Goal: Communication & Community: Share content

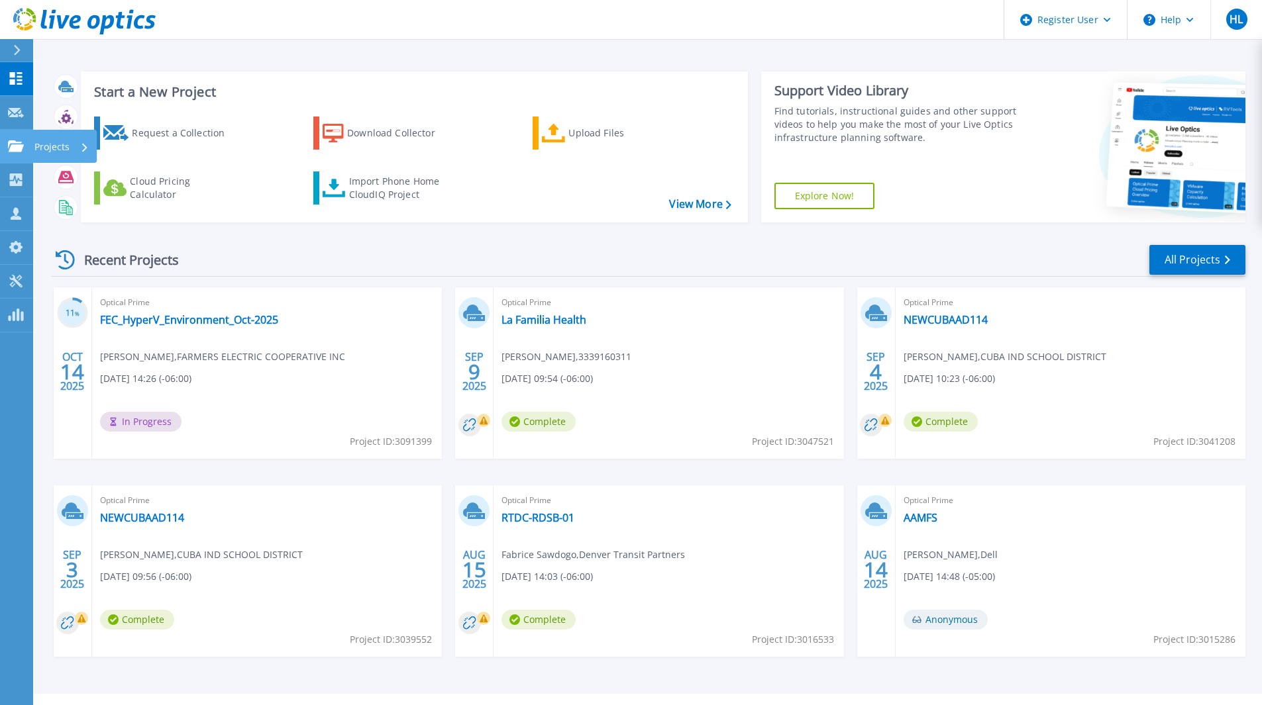
click at [10, 144] on icon at bounding box center [16, 145] width 16 height 11
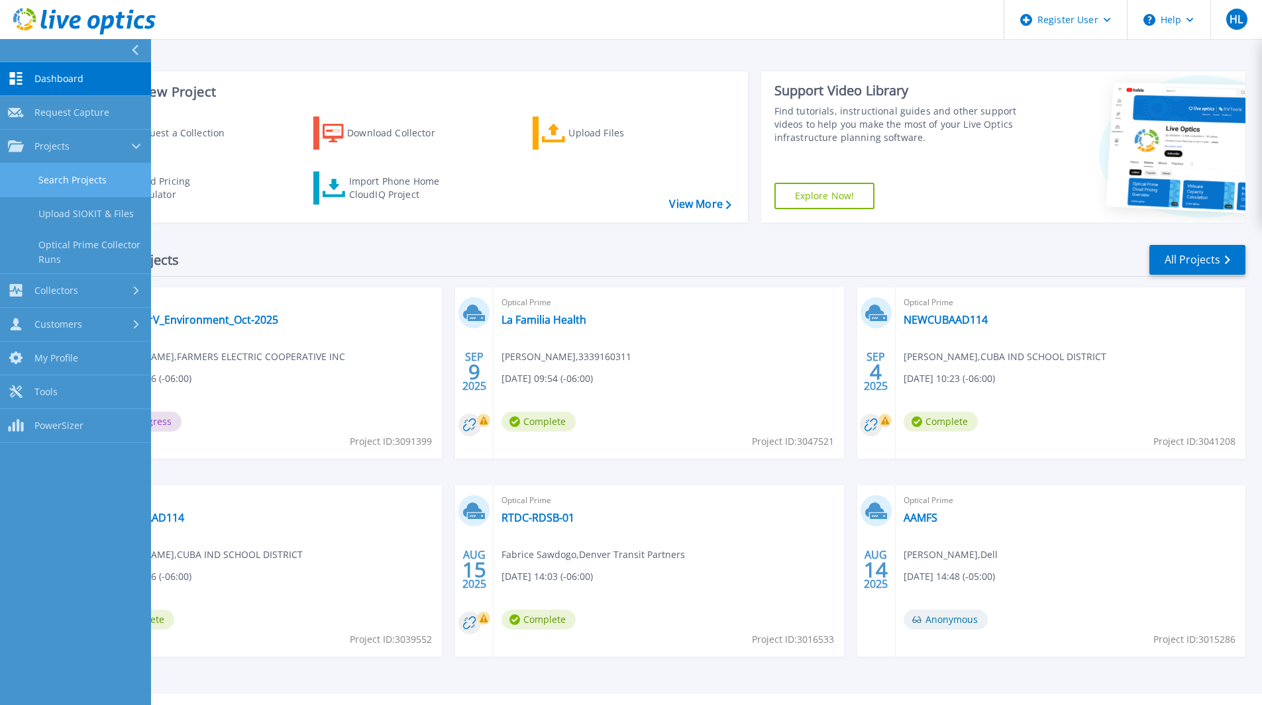
click at [49, 186] on link "Search Projects" at bounding box center [75, 181] width 151 height 34
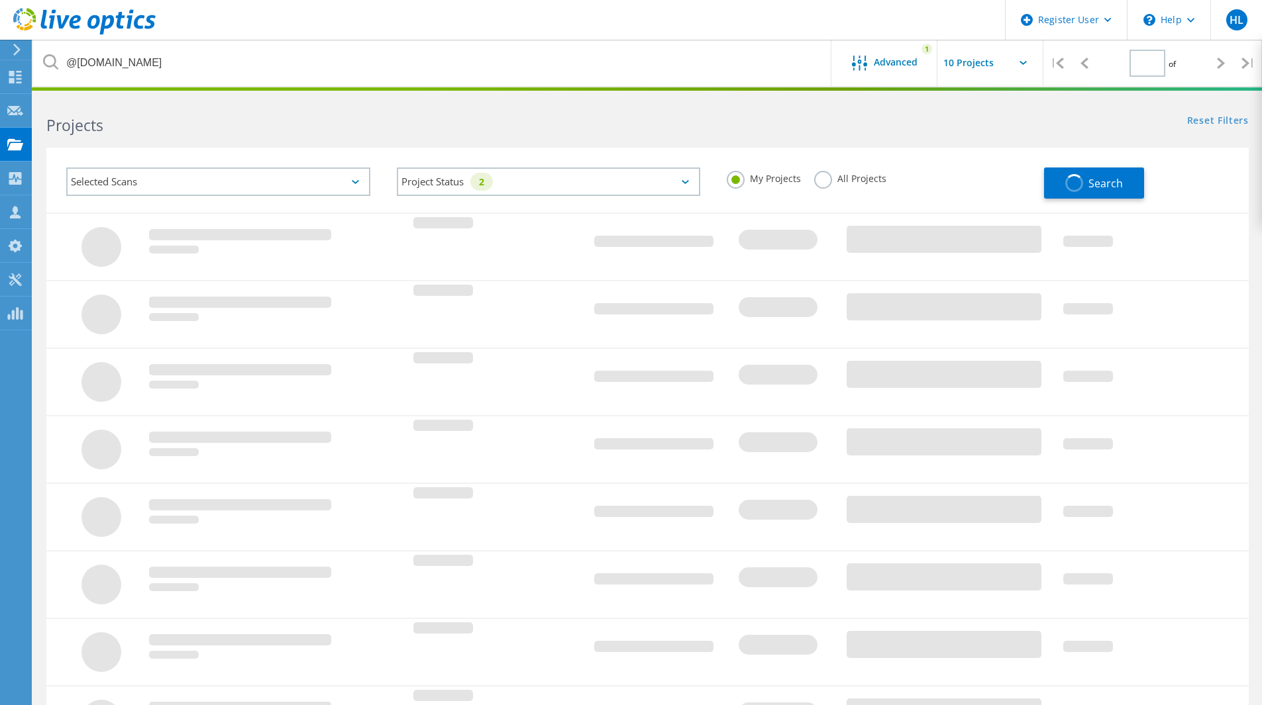
type input "1"
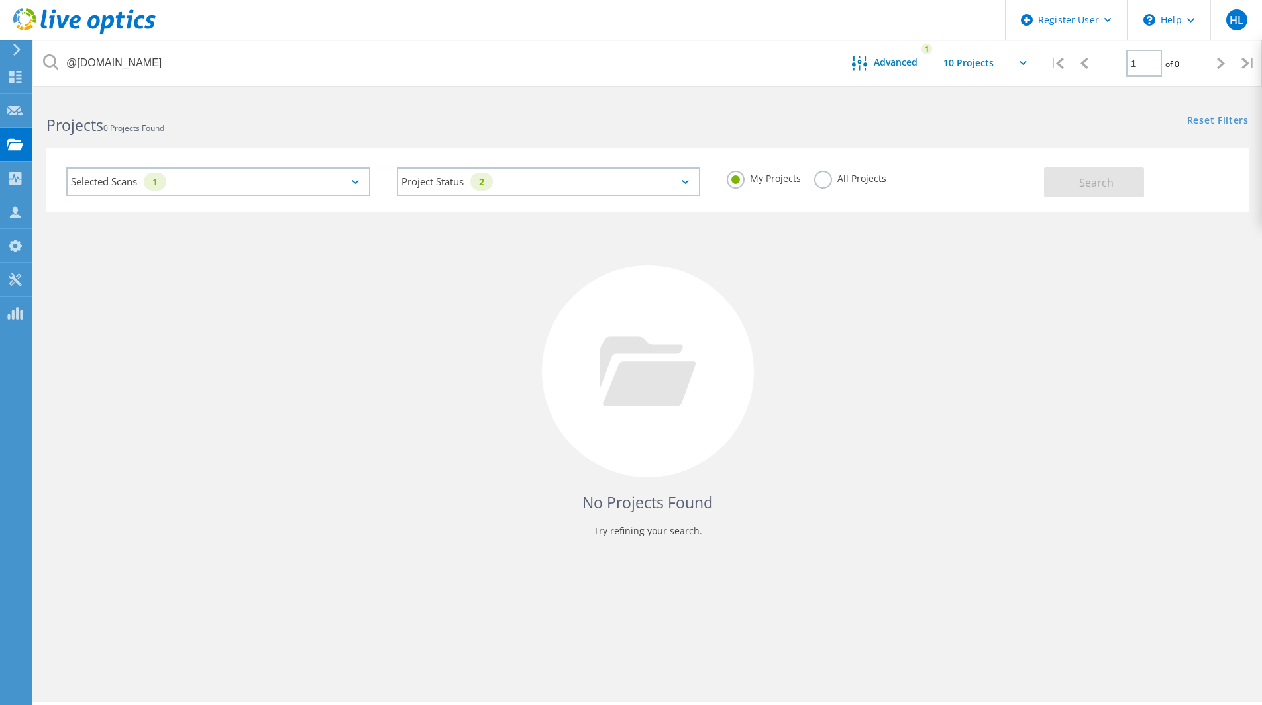
click at [875, 183] on label "All Projects" at bounding box center [850, 177] width 72 height 13
click at [0, 0] on input "All Projects" at bounding box center [0, 0] width 0 height 0
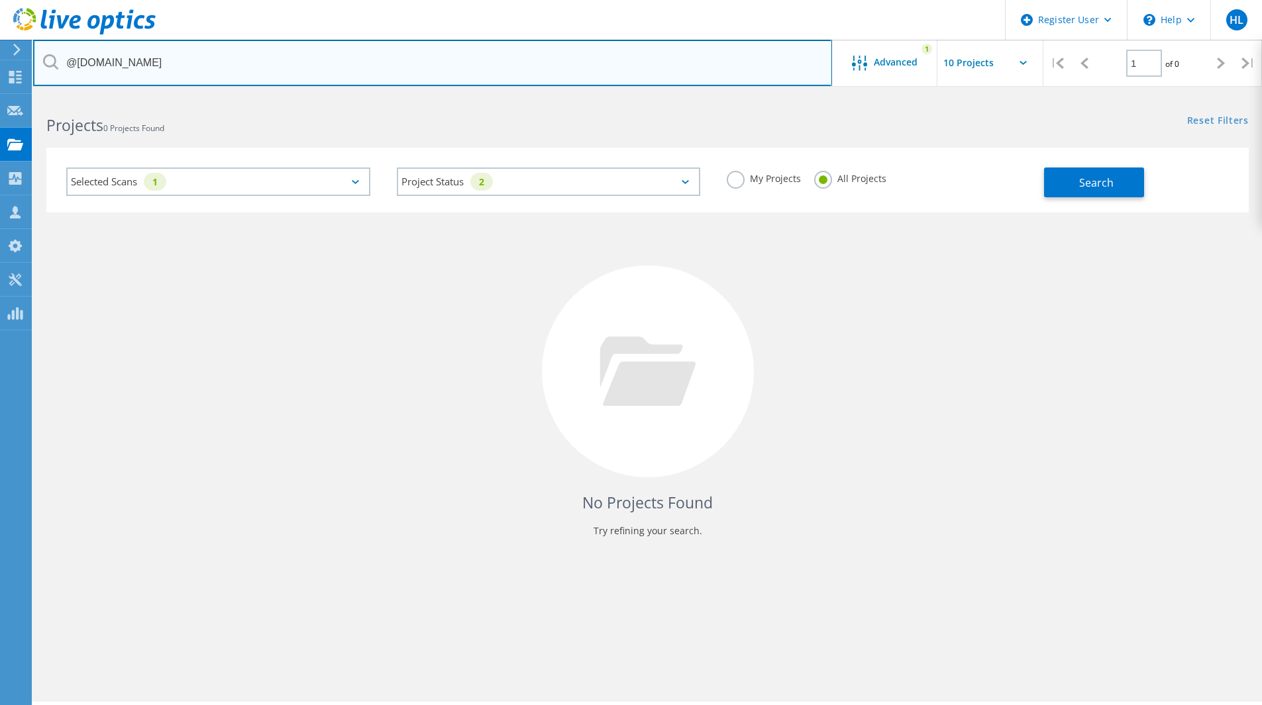
click at [389, 85] on input "@highridgemedical.com" at bounding box center [432, 63] width 799 height 46
click at [372, 80] on input "@highridgemedical.com" at bounding box center [432, 63] width 799 height 46
paste input "[PERSON_NAME][EMAIL_ADDRESS][DOMAIN_NAME]"
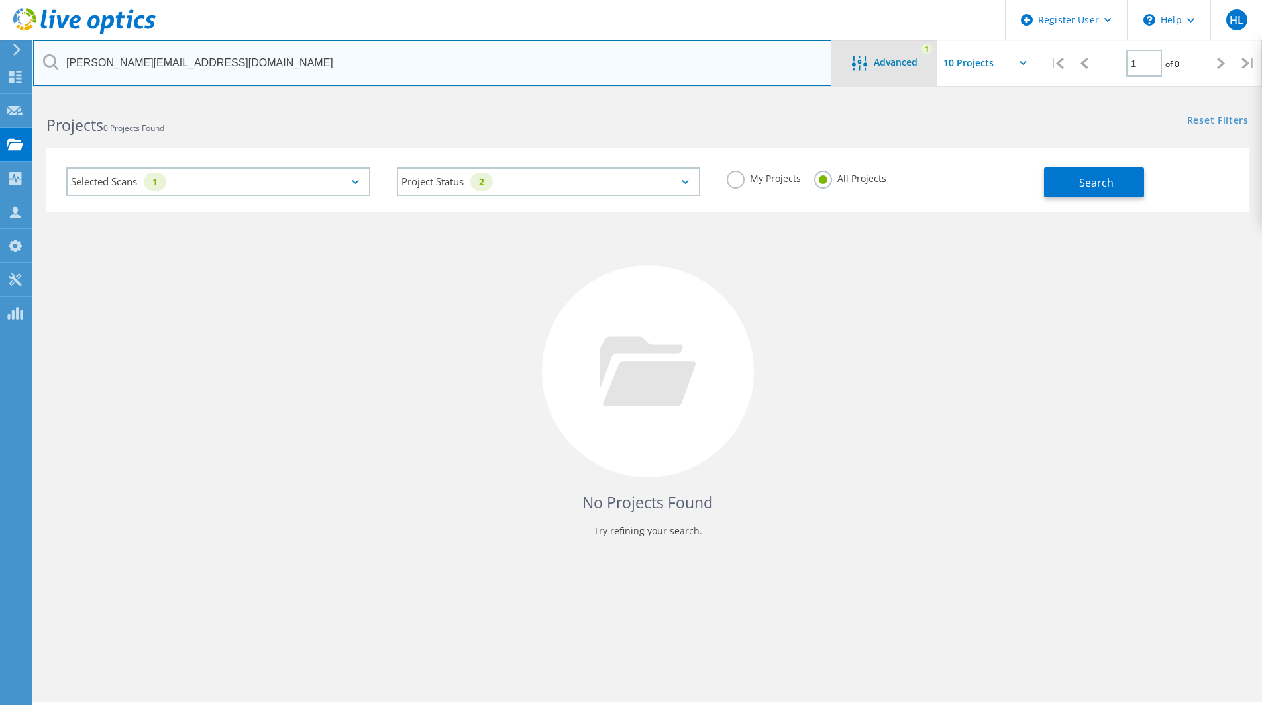
type input "[PERSON_NAME][EMAIL_ADDRESS][DOMAIN_NAME]"
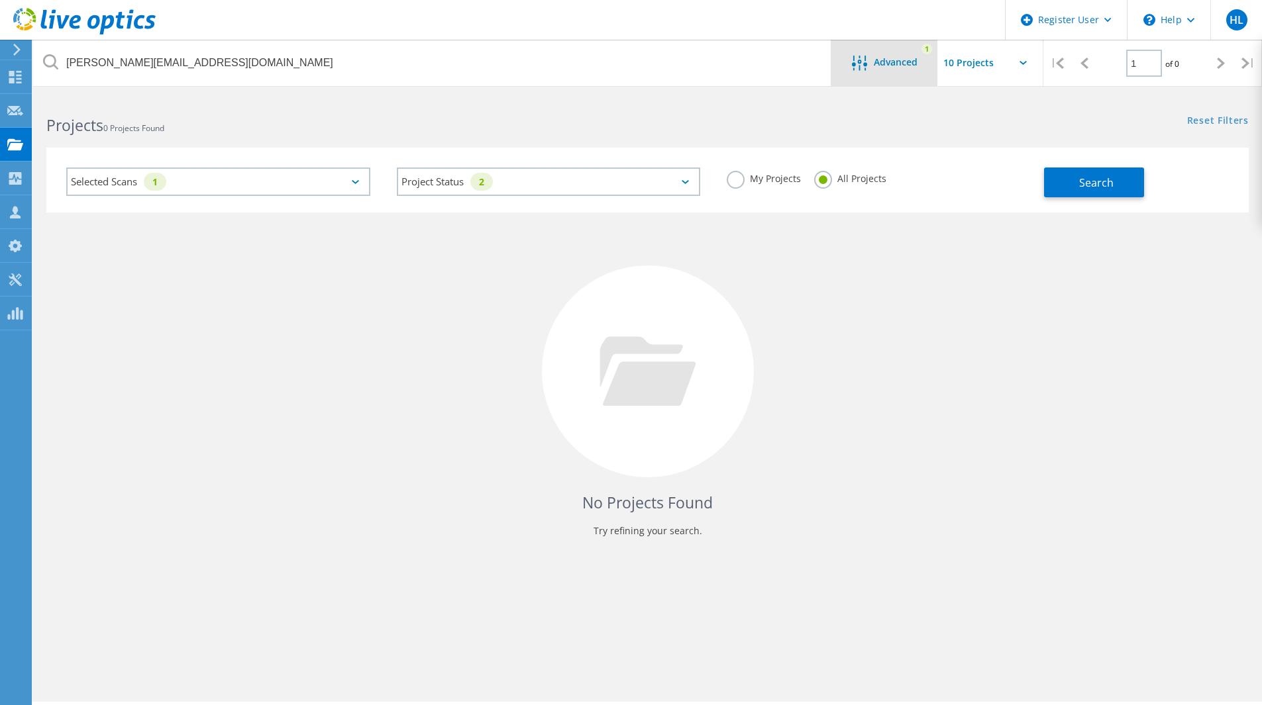
click at [866, 59] on icon at bounding box center [859, 63] width 15 height 15
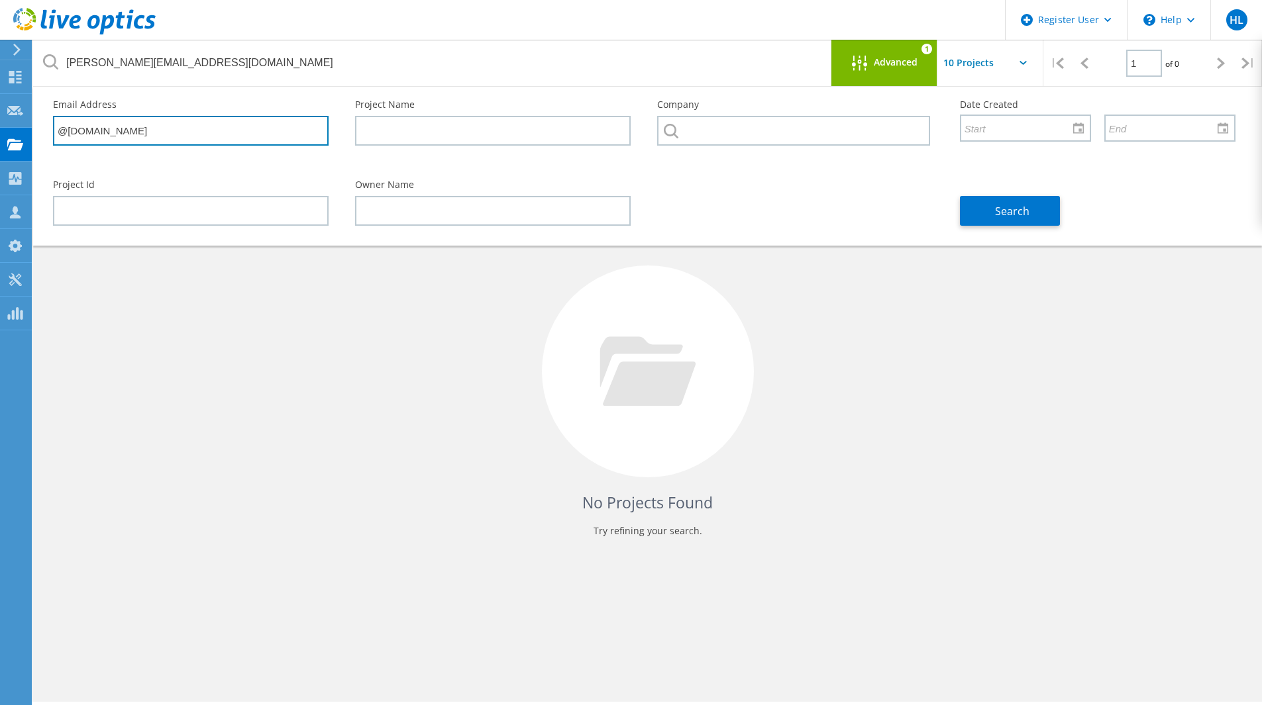
click at [172, 132] on input "@highridgemedical.com" at bounding box center [191, 131] width 276 height 30
paste input "[PERSON_NAME][EMAIL_ADDRESS][DOMAIN_NAME]"
type input "[PERSON_NAME][EMAIL_ADDRESS][DOMAIN_NAME]"
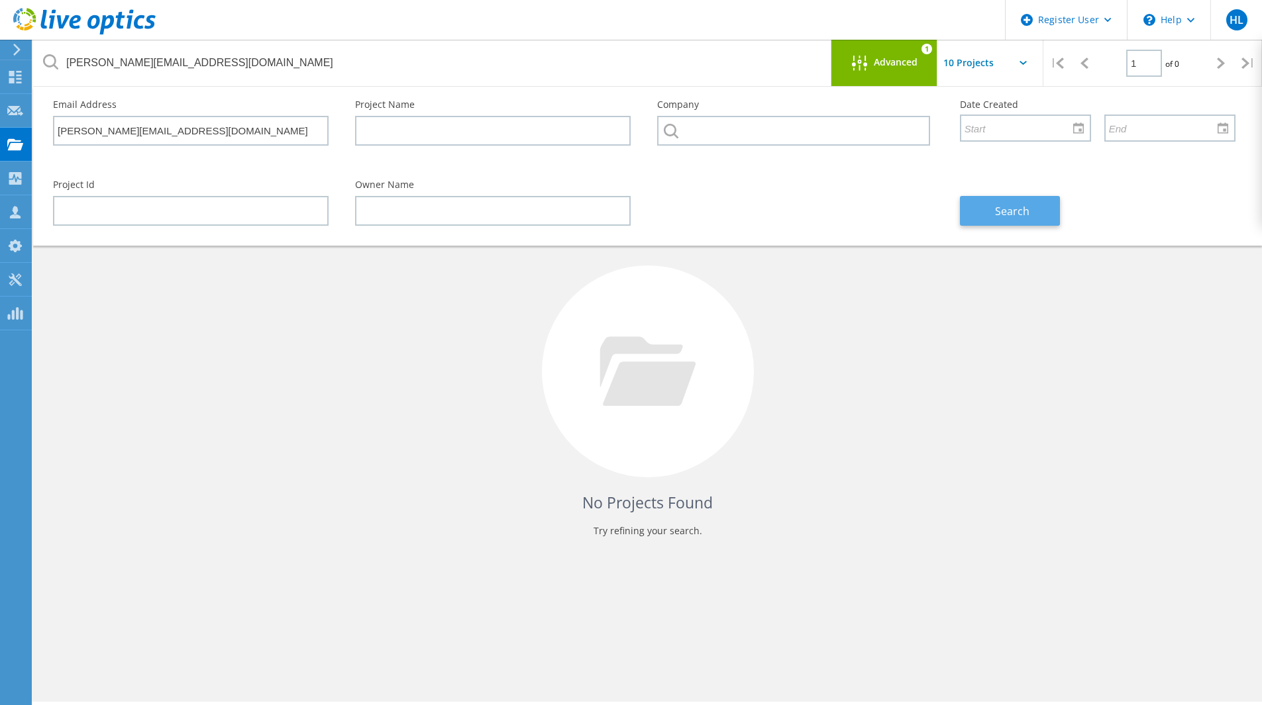
click at [987, 219] on button "Search" at bounding box center [1010, 211] width 100 height 30
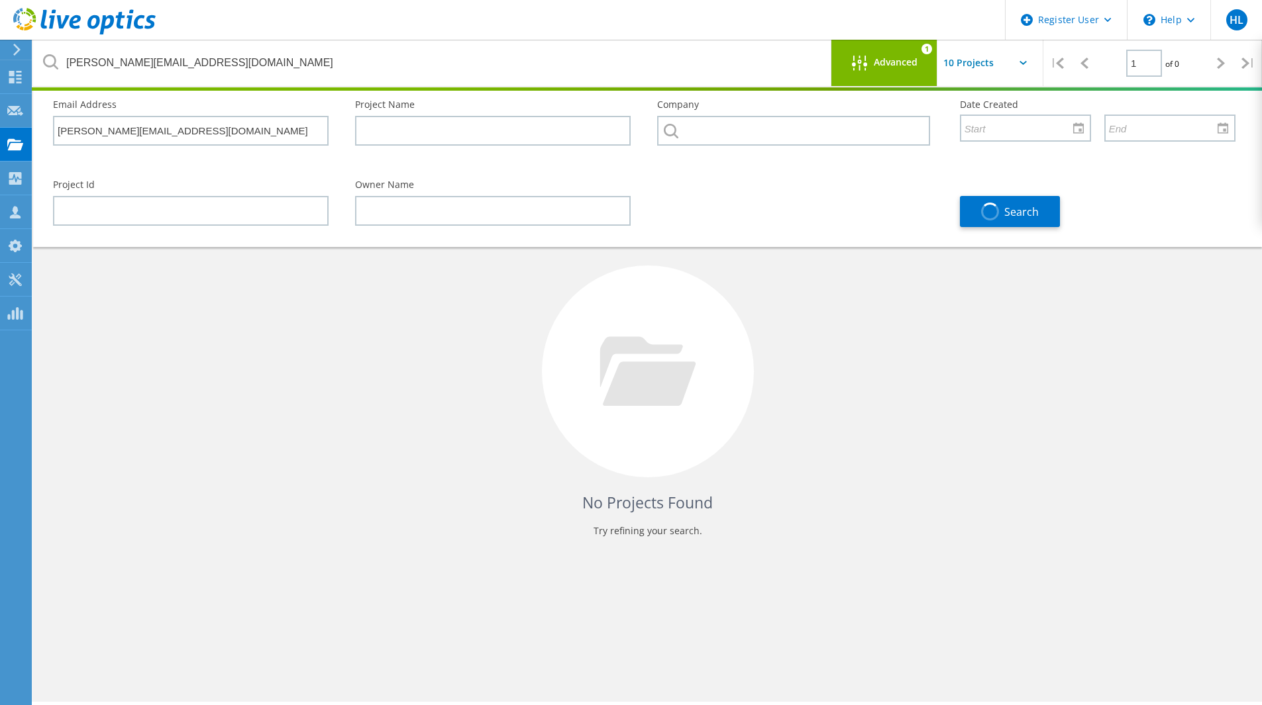
click at [962, 293] on div "No Projects Found Try refining your search." at bounding box center [647, 384] width 1202 height 342
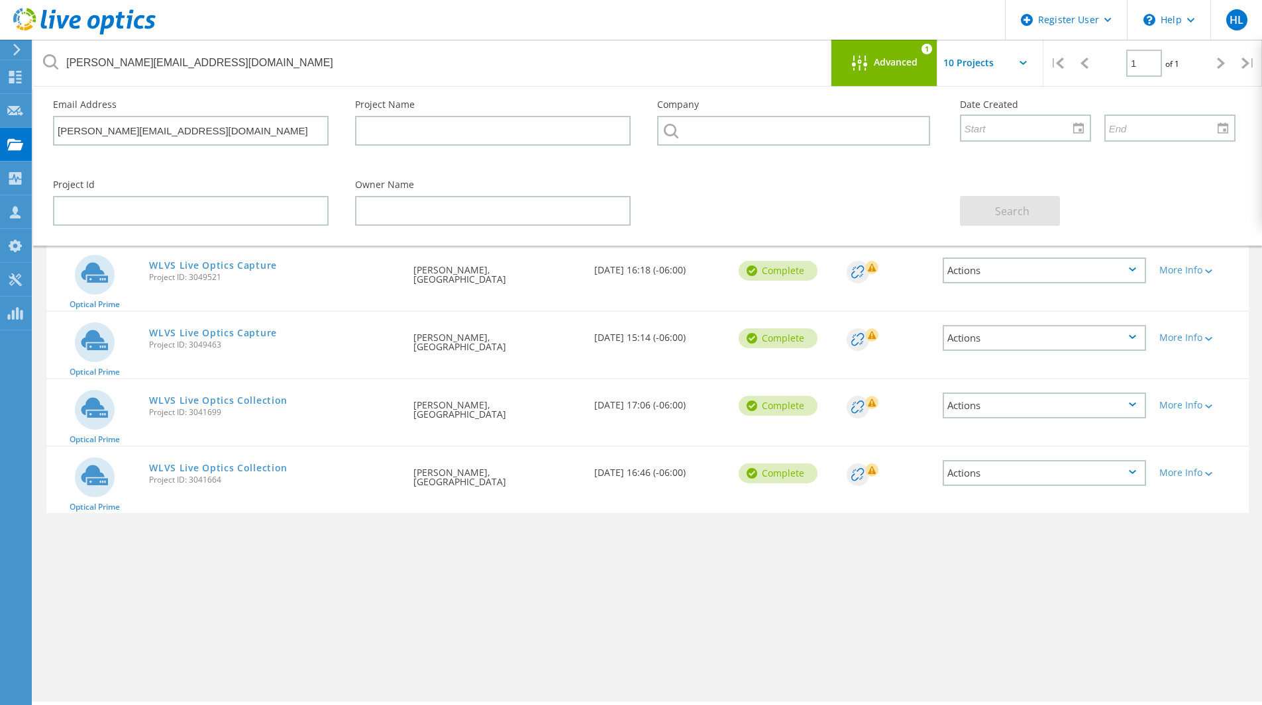
drag, startPoint x: 304, startPoint y: 265, endPoint x: 361, endPoint y: 272, distance: 57.3
click at [360, 272] on div "WLVS Live Optics Capture Project ID: 3049521" at bounding box center [274, 269] width 264 height 50
click at [362, 272] on div "WLVS Live Optics Capture Project ID: 3049521" at bounding box center [274, 269] width 264 height 50
click at [195, 256] on div "WLVS Live Optics Capture Project ID: 3049521" at bounding box center [274, 269] width 264 height 50
click at [195, 266] on link "WLVS Live Optics Capture" at bounding box center [213, 265] width 128 height 9
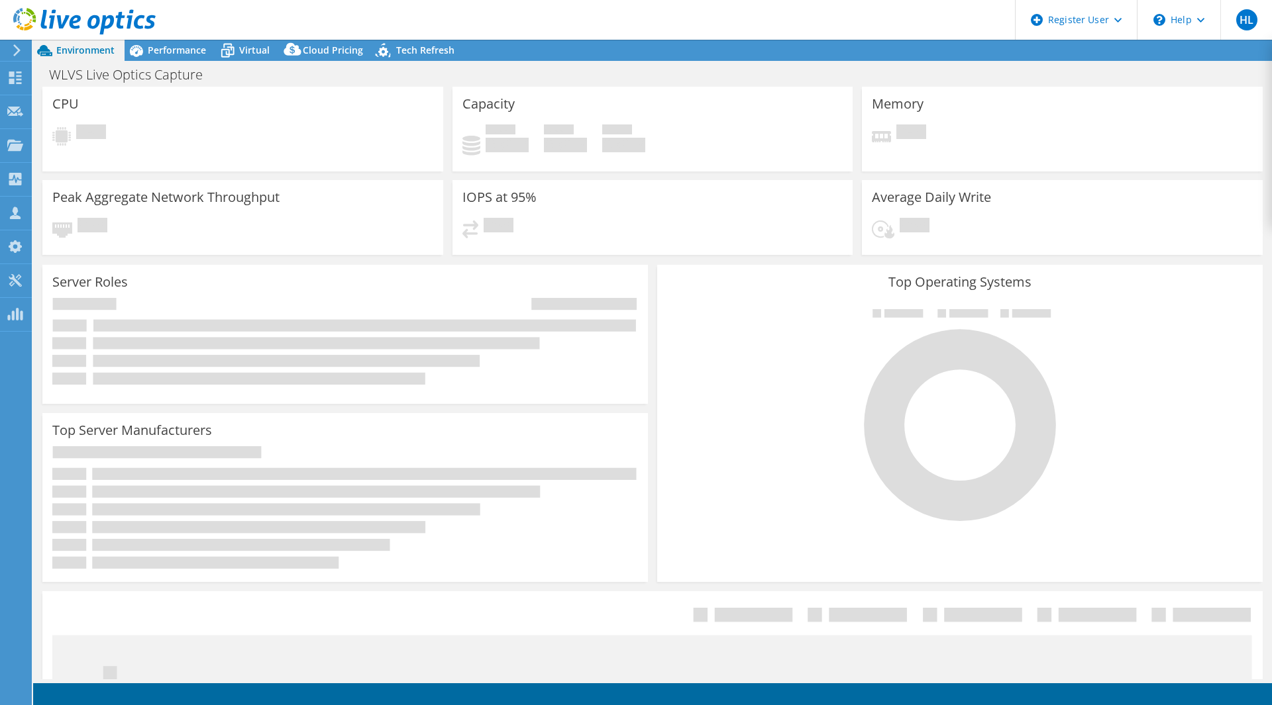
select select "USD"
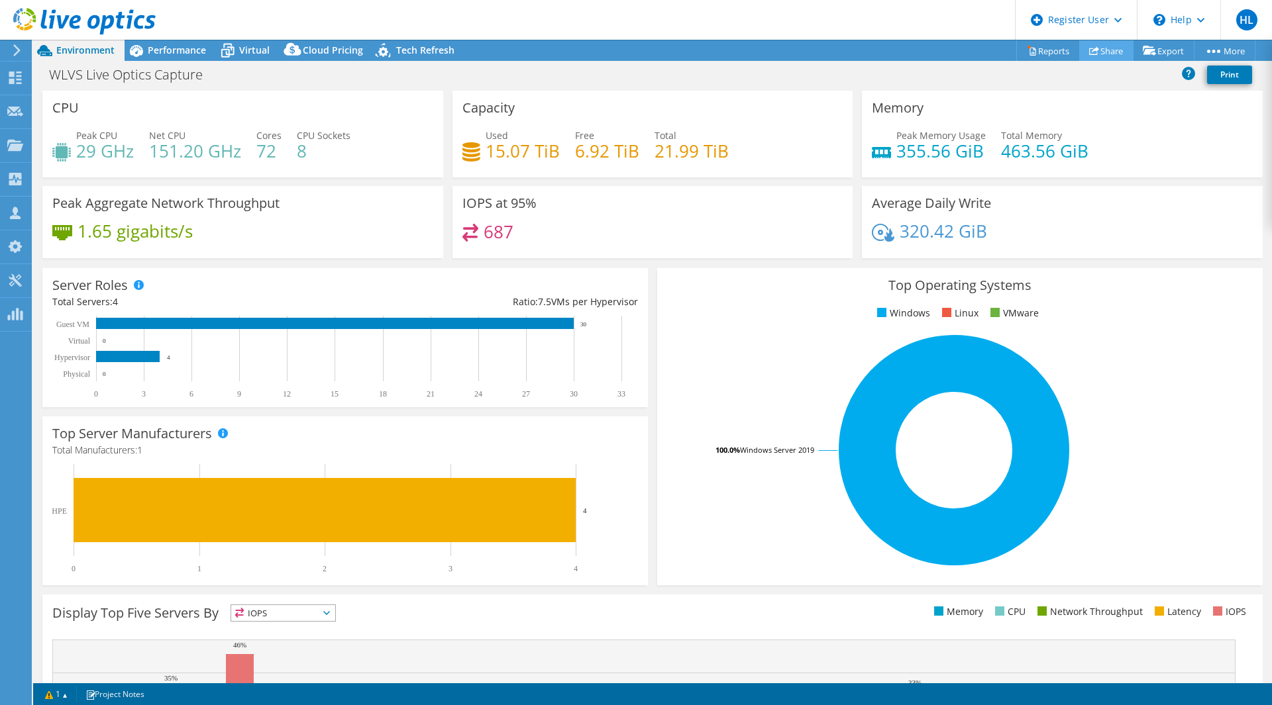
click at [1089, 46] on icon at bounding box center [1094, 51] width 10 height 10
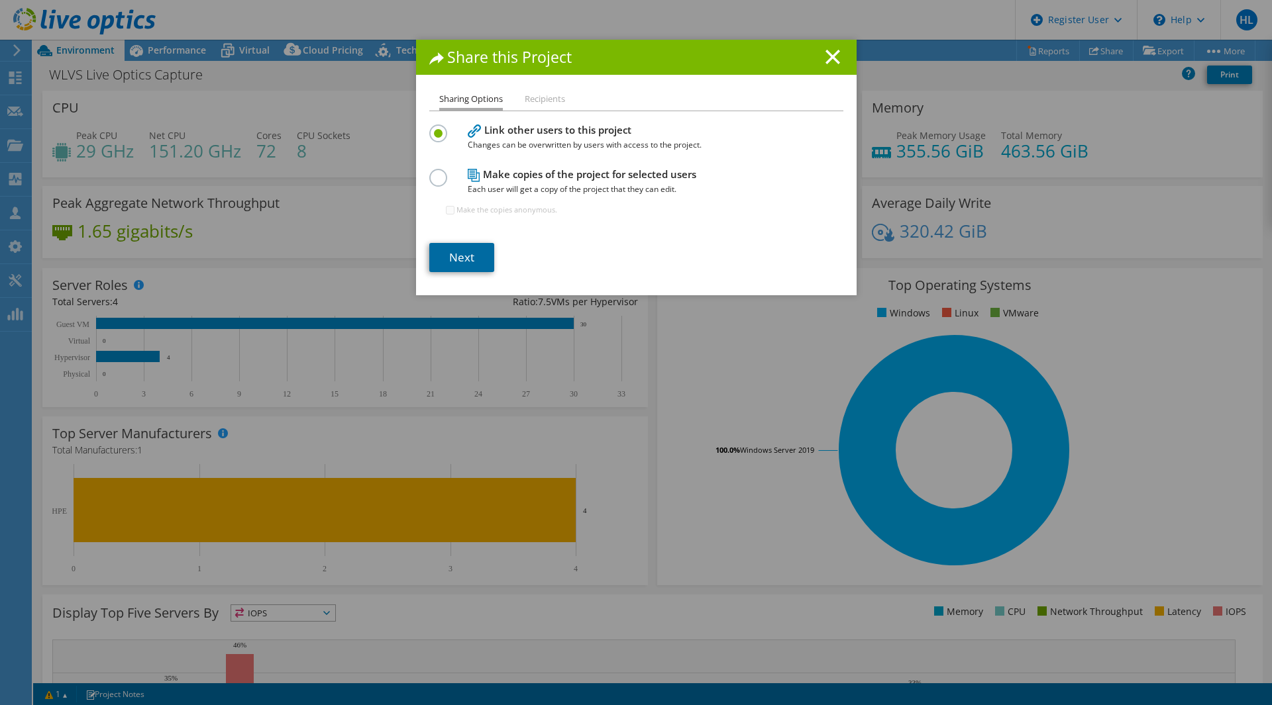
click at [471, 261] on link "Next" at bounding box center [461, 257] width 65 height 29
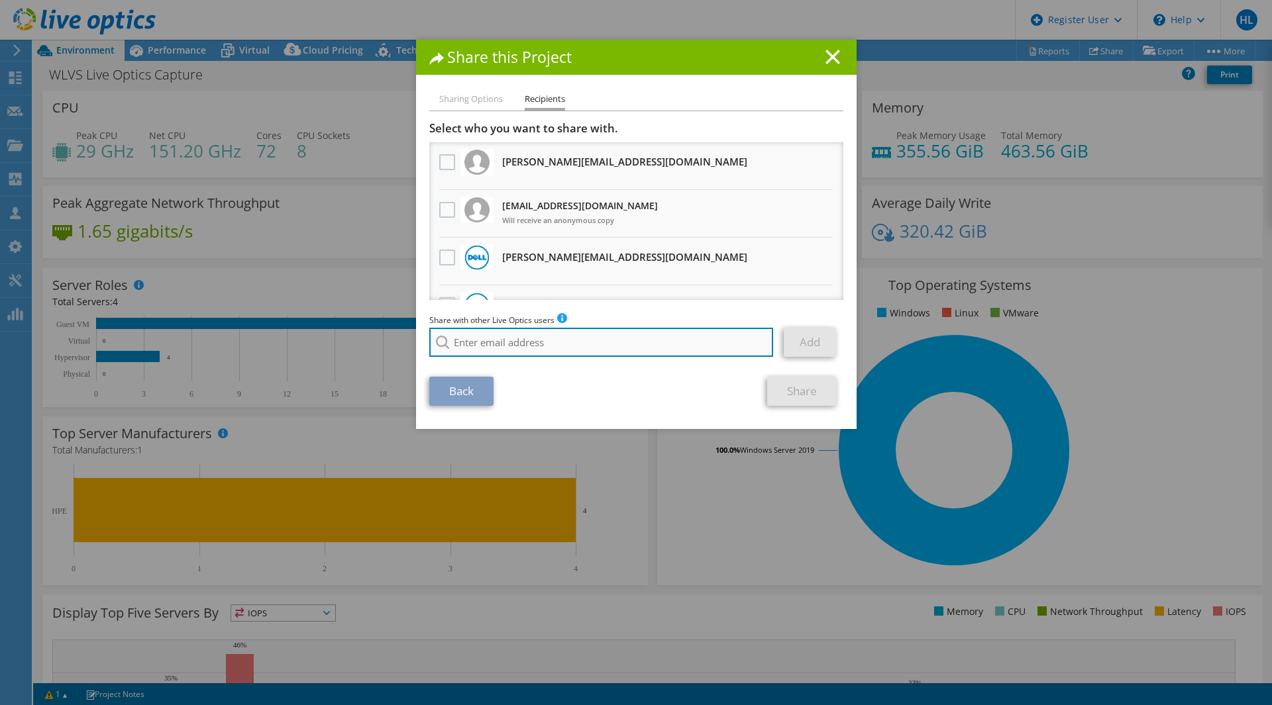
click at [485, 342] on input "search" at bounding box center [601, 342] width 344 height 29
paste input "[EMAIL_ADDRESS][DOMAIN_NAME]"
type input "[EMAIL_ADDRESS][DOMAIN_NAME]"
click at [480, 364] on li "[EMAIL_ADDRESS][DOMAIN_NAME]" at bounding box center [505, 360] width 152 height 16
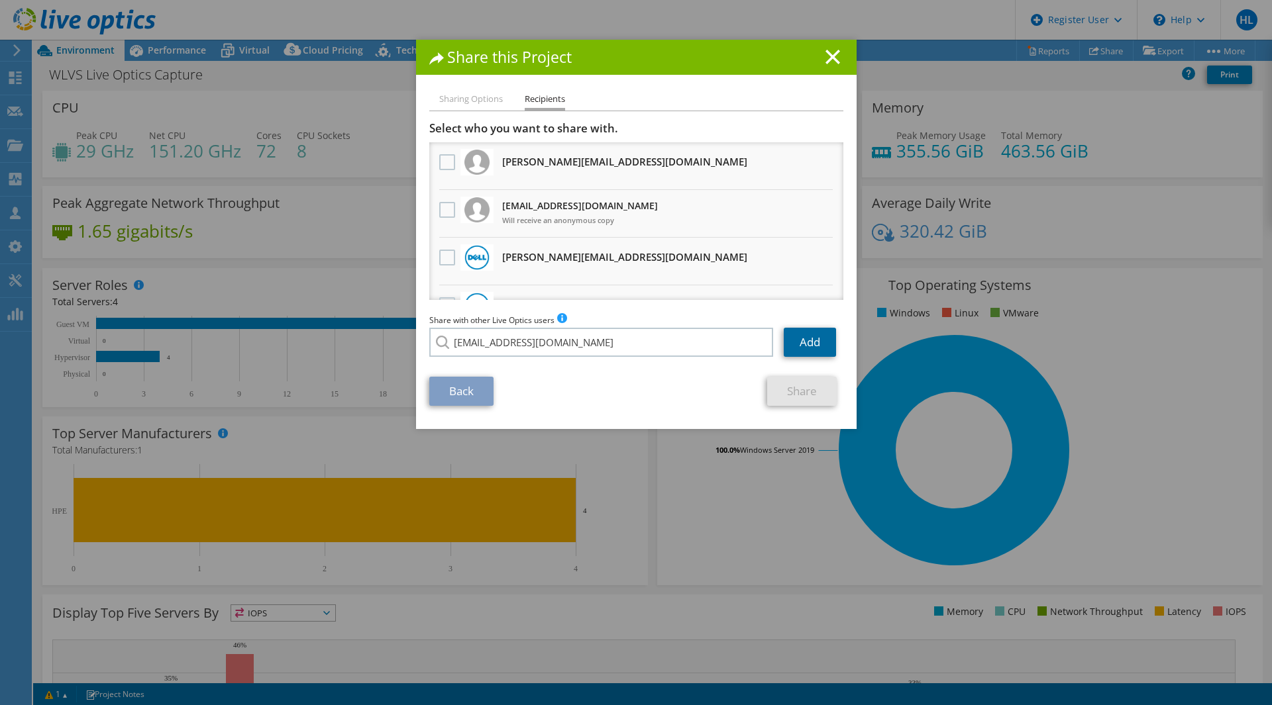
click at [817, 344] on link "Add" at bounding box center [810, 342] width 52 height 29
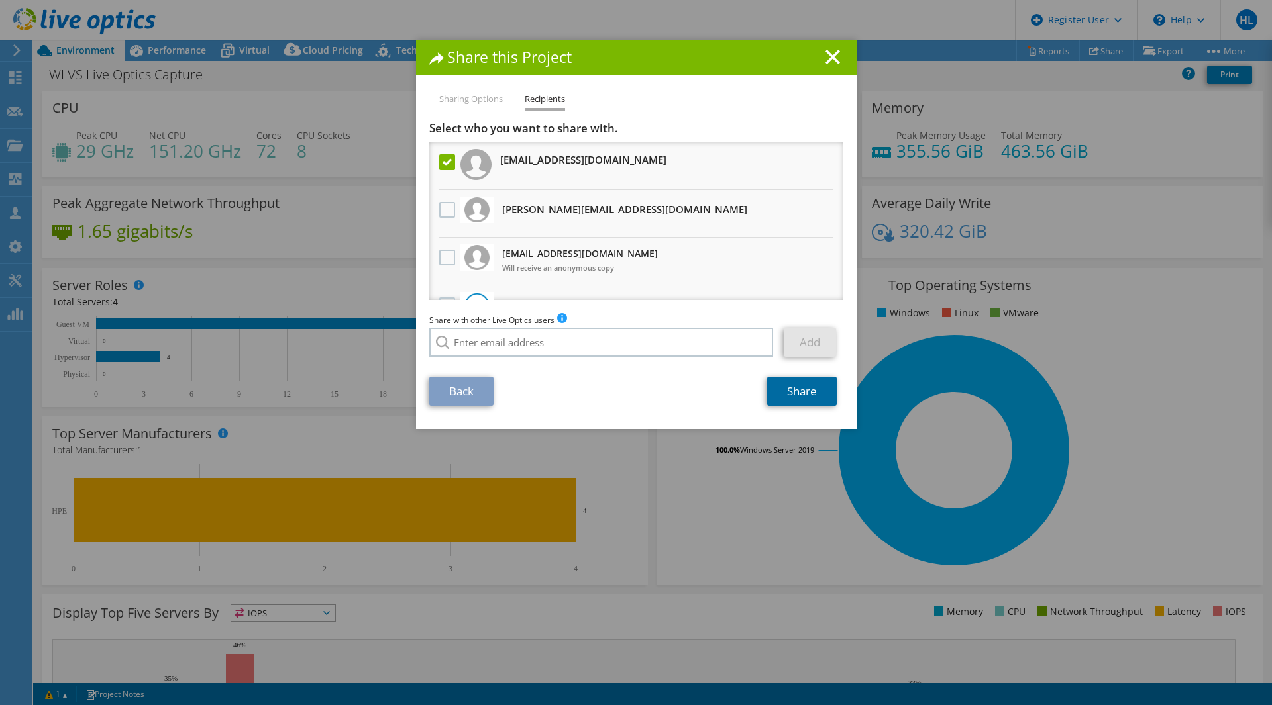
click at [802, 392] on link "Share" at bounding box center [802, 391] width 70 height 29
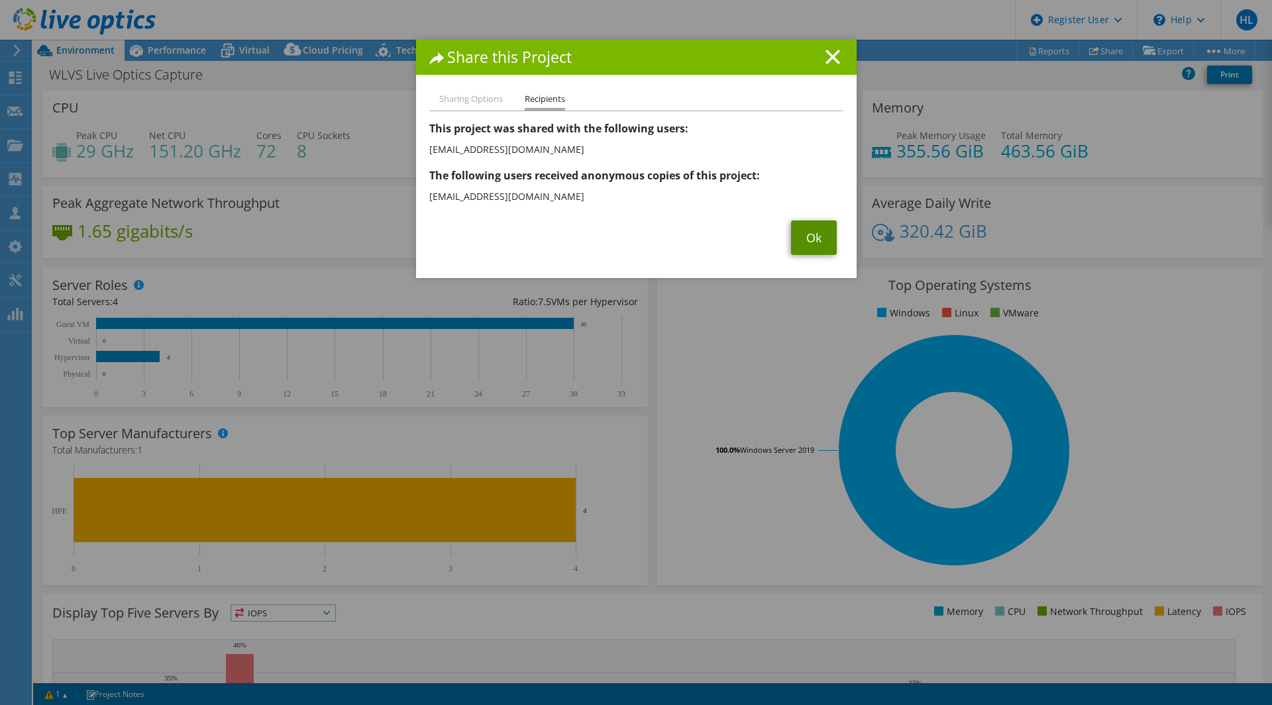
click at [805, 237] on link "Ok" at bounding box center [814, 238] width 46 height 34
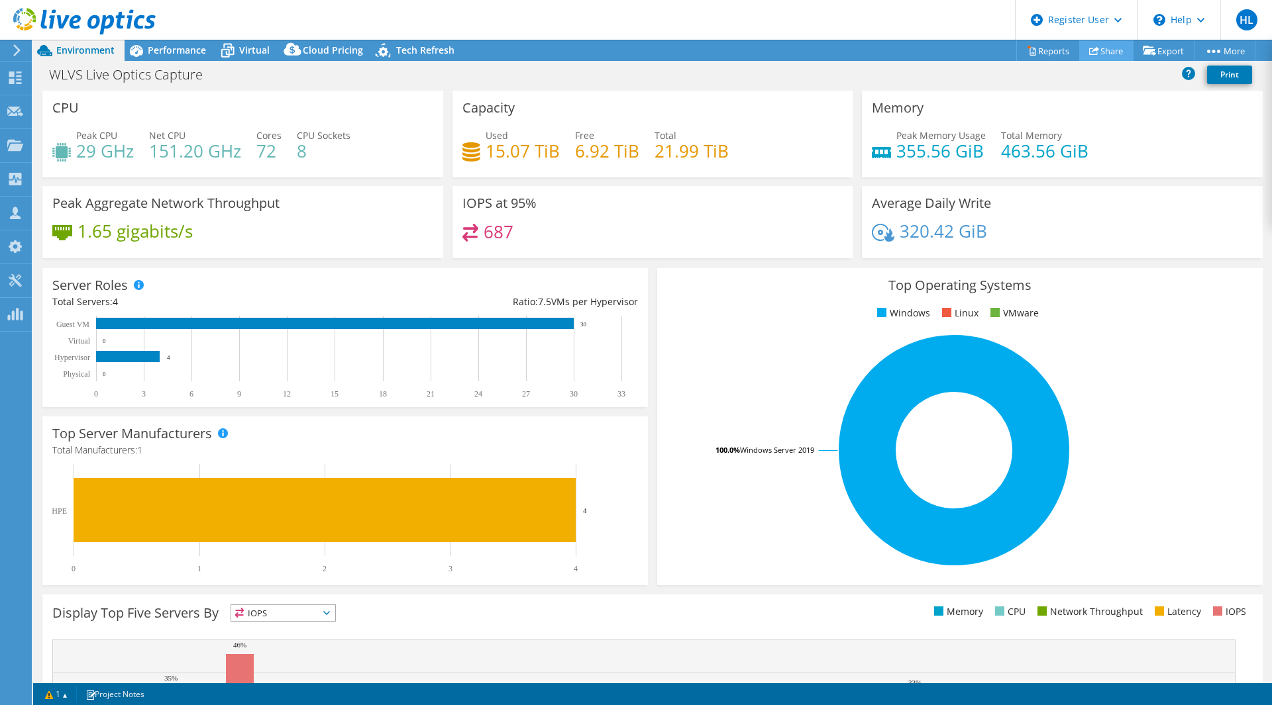
click at [1110, 52] on link "Share" at bounding box center [1106, 50] width 54 height 21
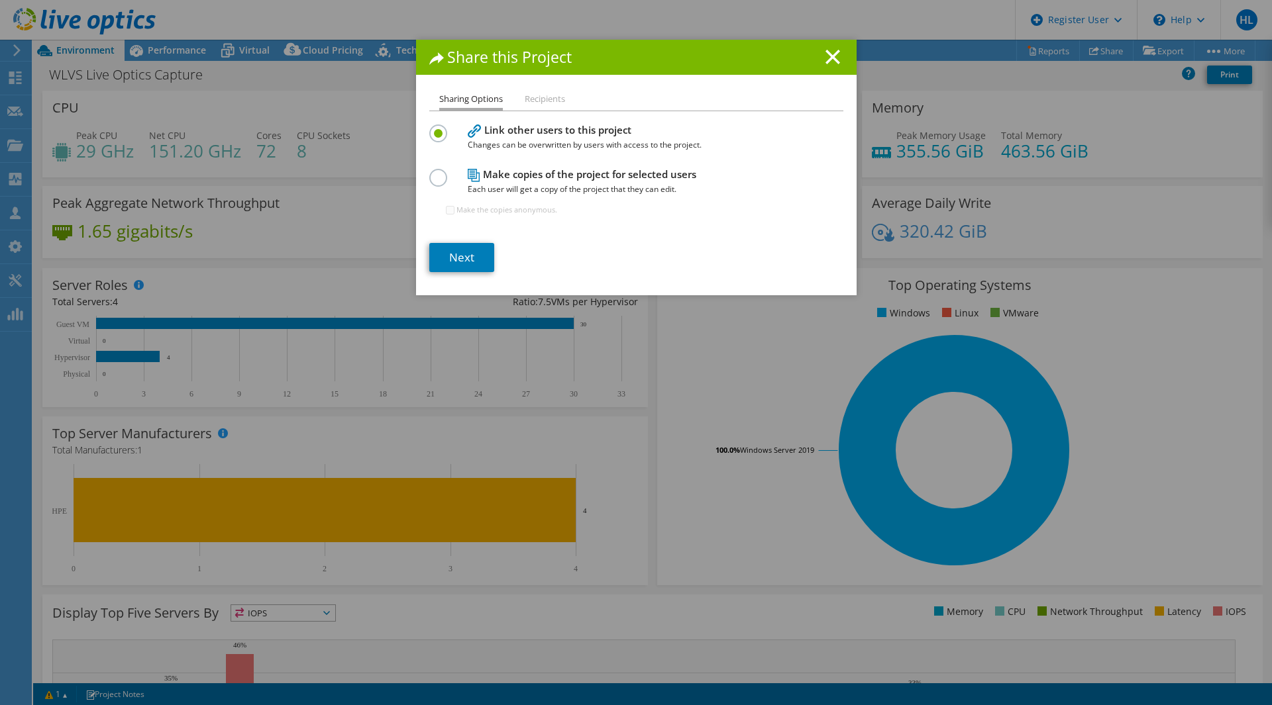
click at [549, 98] on li "Recipients" at bounding box center [545, 99] width 40 height 17
click at [540, 97] on li "Recipients" at bounding box center [545, 99] width 40 height 17
click at [831, 54] on line at bounding box center [832, 56] width 13 height 13
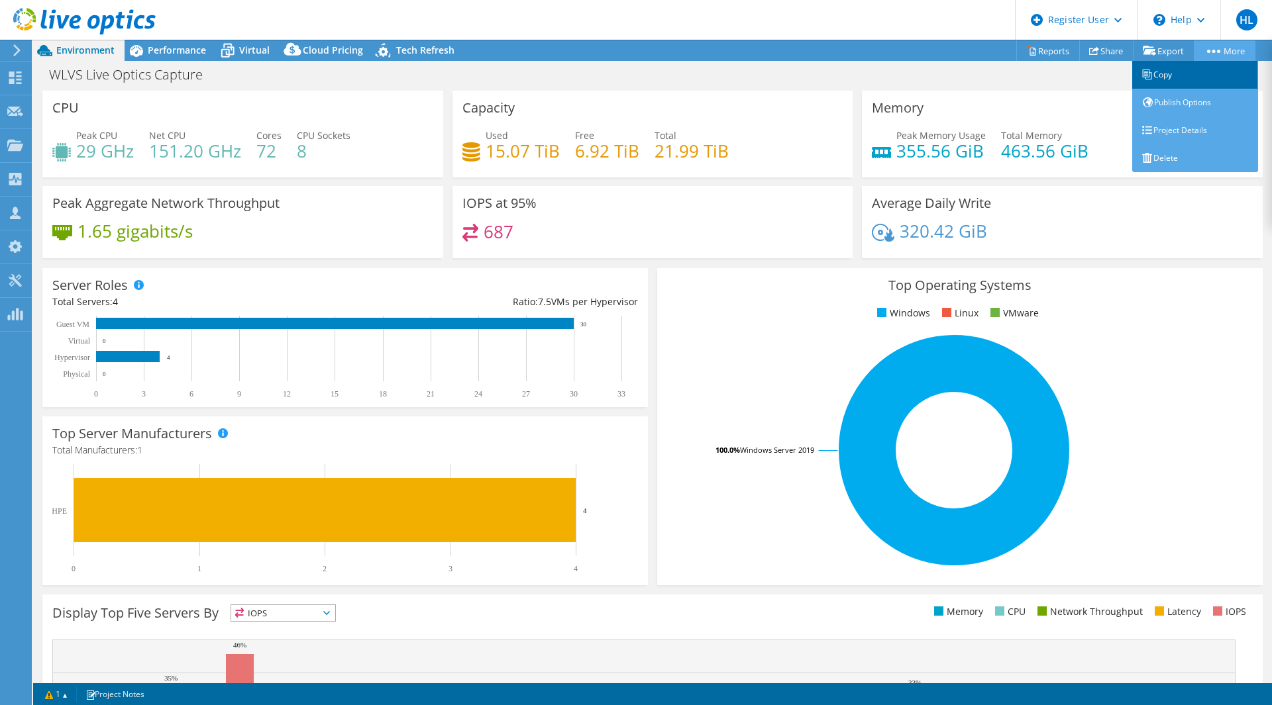
click at [1186, 77] on link "Copy" at bounding box center [1195, 75] width 126 height 28
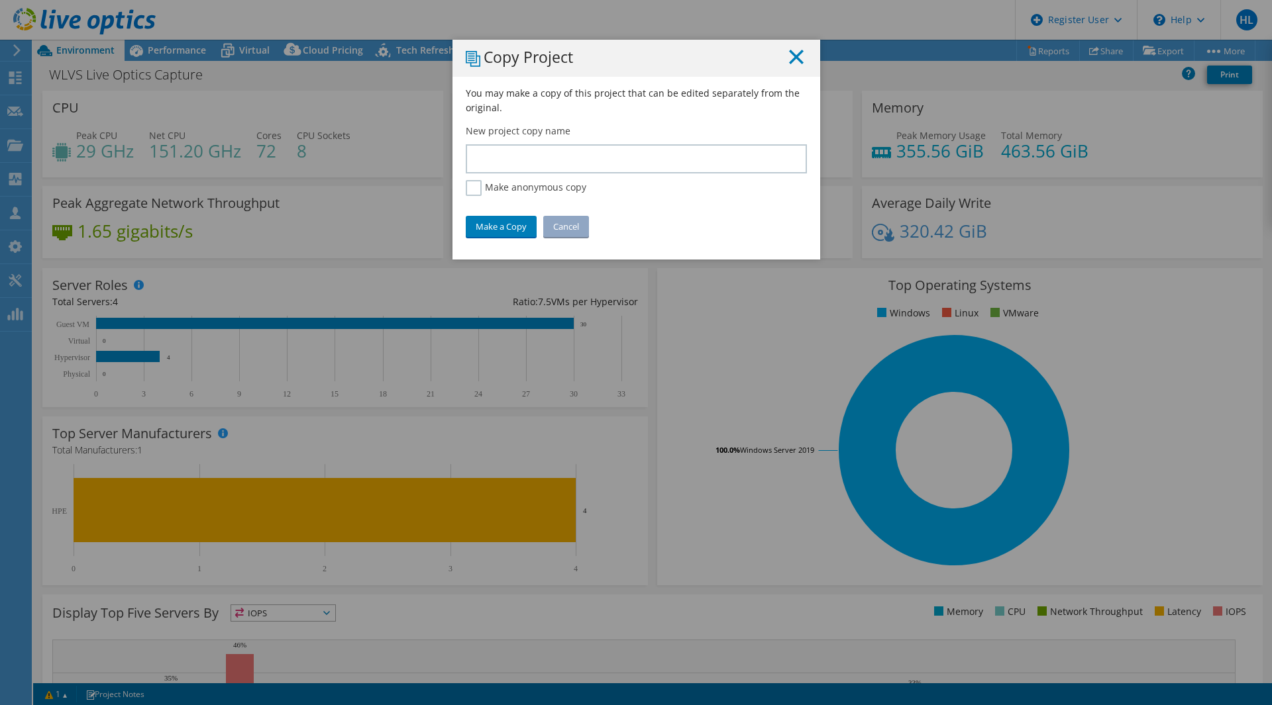
click at [797, 50] on icon at bounding box center [796, 57] width 15 height 15
